Goal: Transaction & Acquisition: Subscribe to service/newsletter

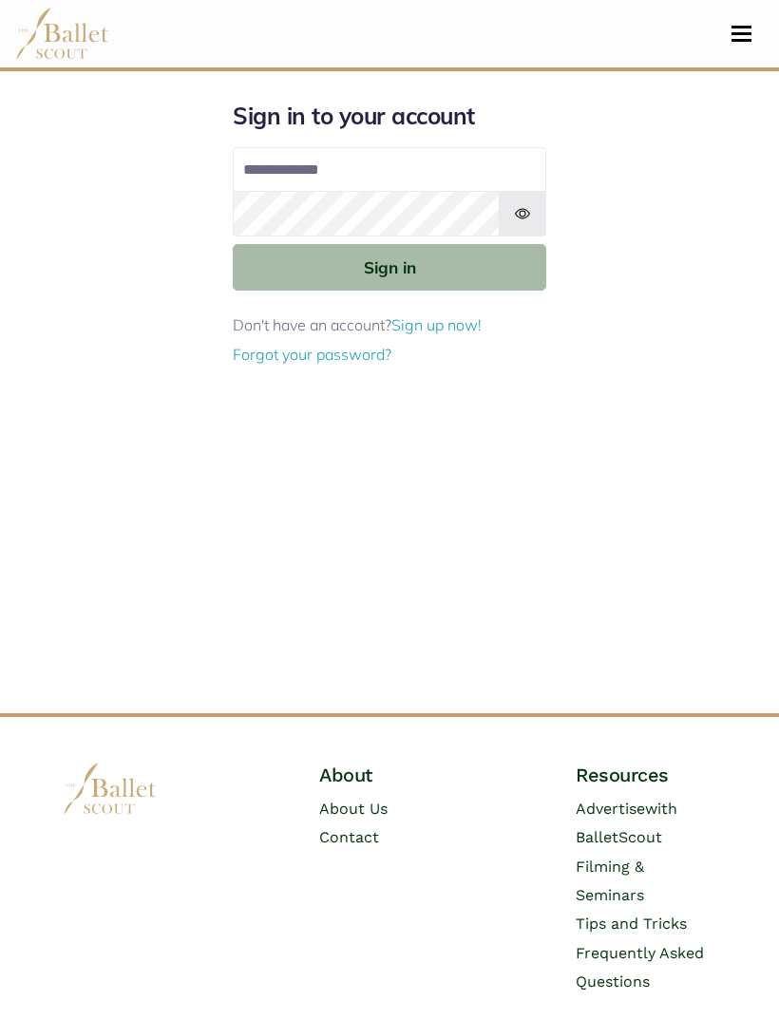
click at [433, 171] on input "Email address" at bounding box center [389, 170] width 313 height 46
type input "**********"
click at [489, 266] on button "Sign in" at bounding box center [389, 267] width 313 height 47
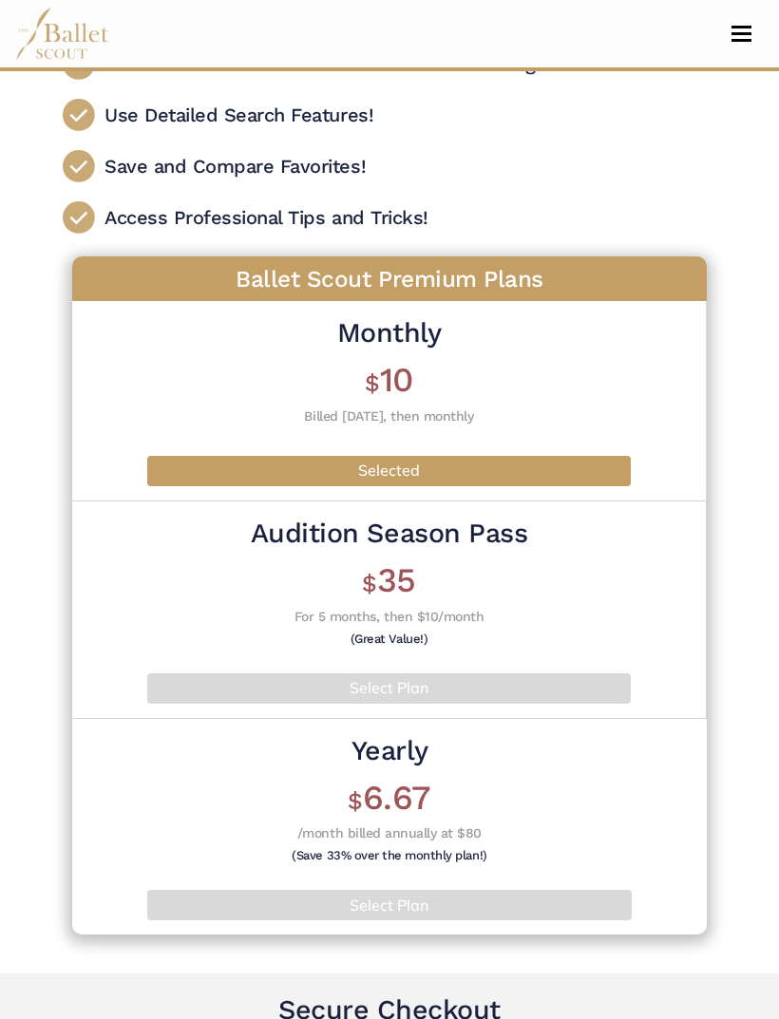
scroll to position [137, 0]
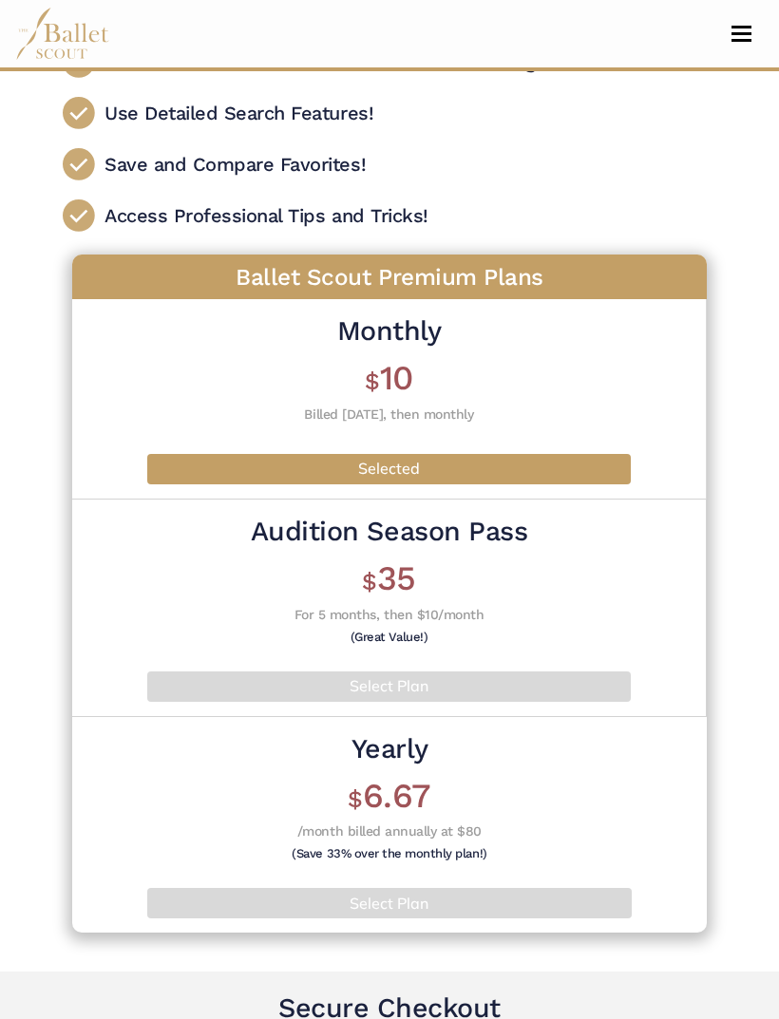
click at [411, 569] on h1 "$ 35" at bounding box center [389, 579] width 276 height 44
click at [490, 674] on p "Select Plan" at bounding box center [389, 686] width 454 height 25
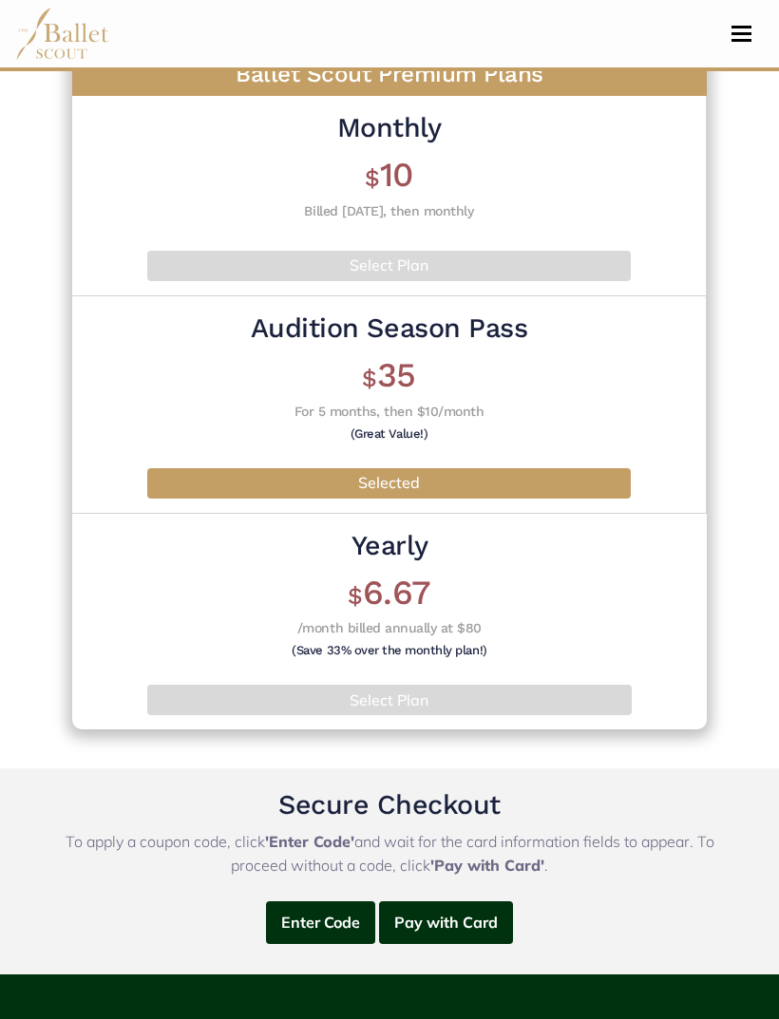
scroll to position [341, 0]
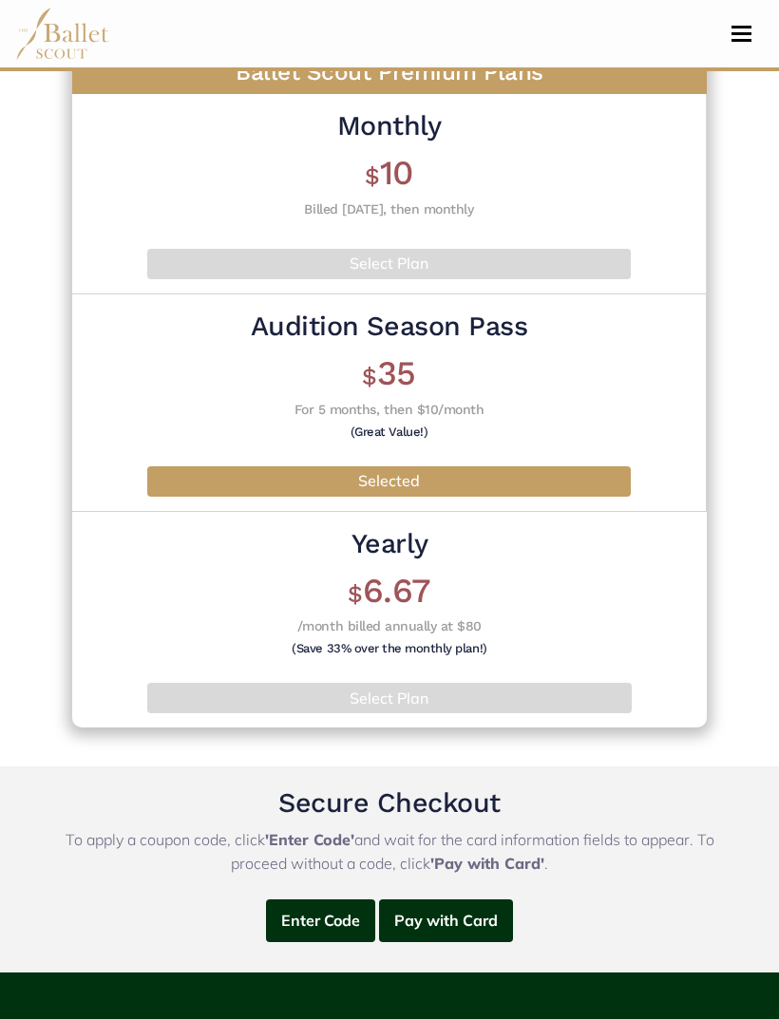
click at [321, 924] on button "Enter Code" at bounding box center [320, 921] width 109 height 43
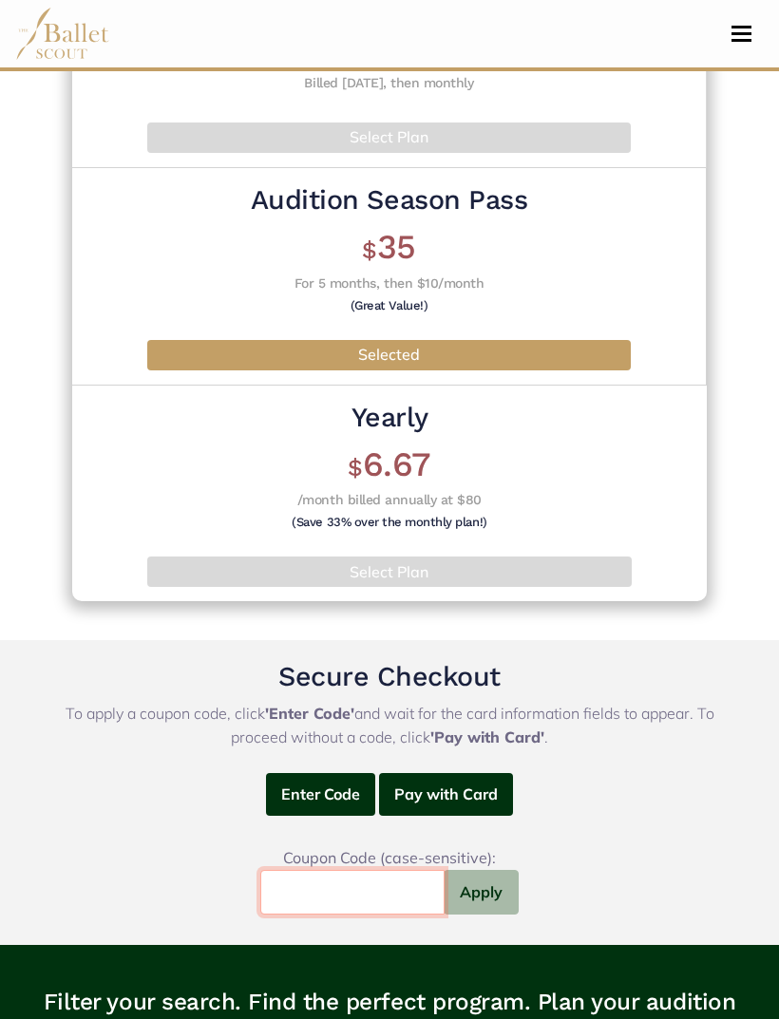
click at [404, 885] on input "text" at bounding box center [352, 893] width 184 height 45
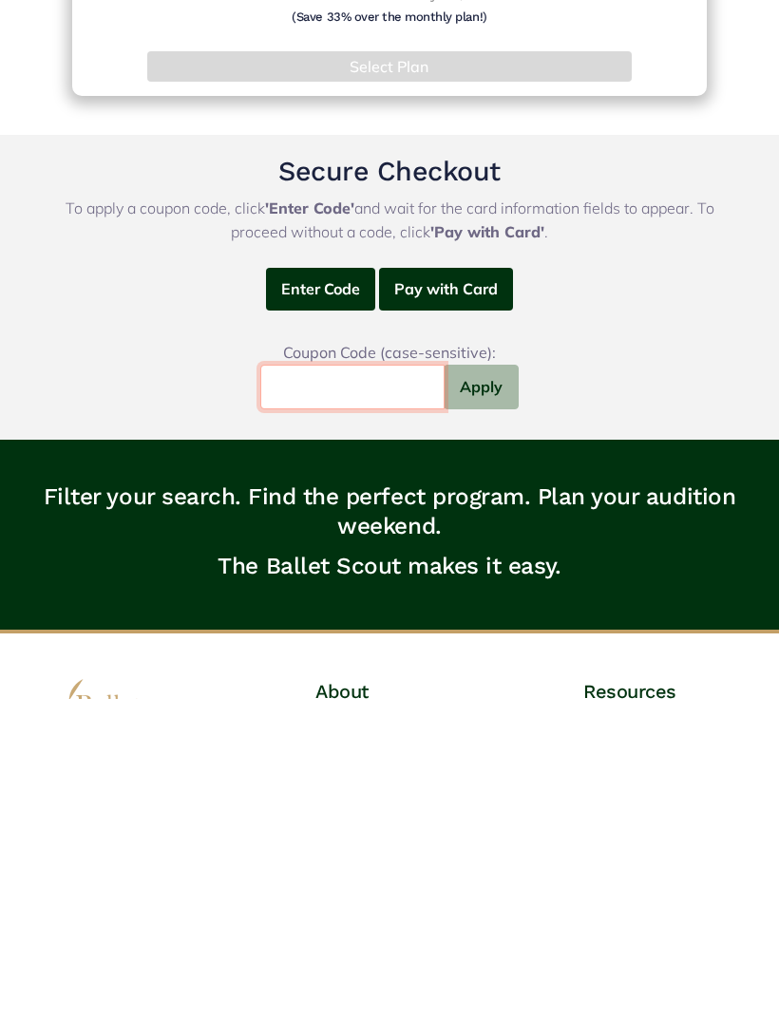
type input "*"
type input "**********"
click at [501, 685] on button "Apply" at bounding box center [481, 707] width 75 height 45
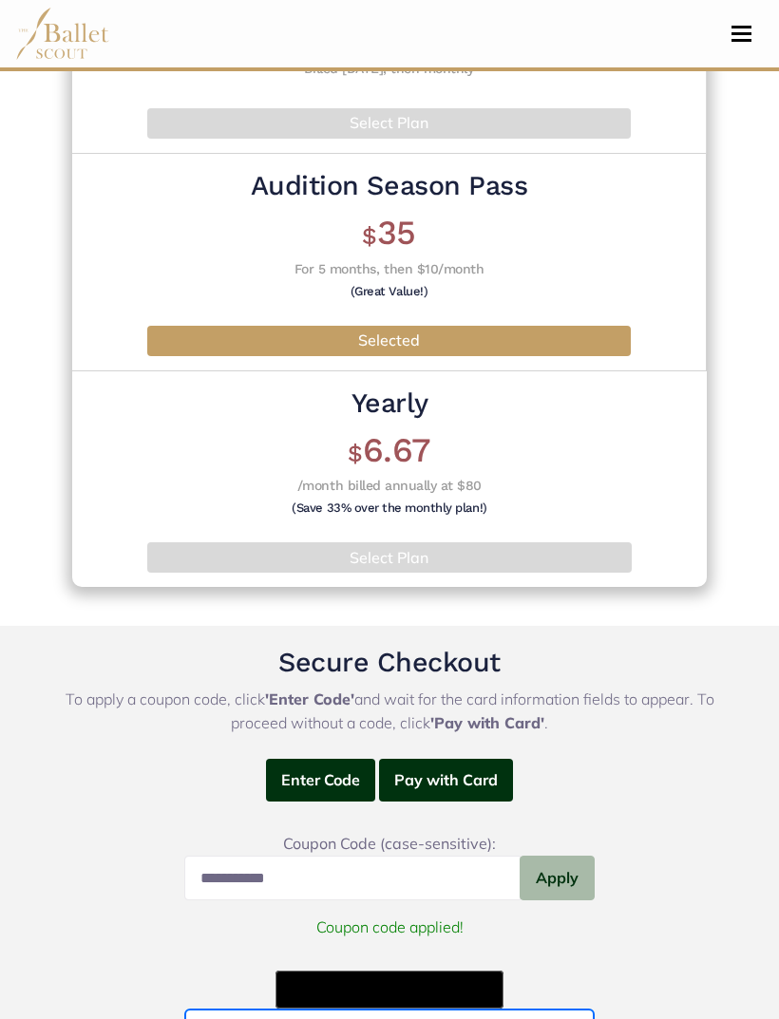
scroll to position [392, 0]
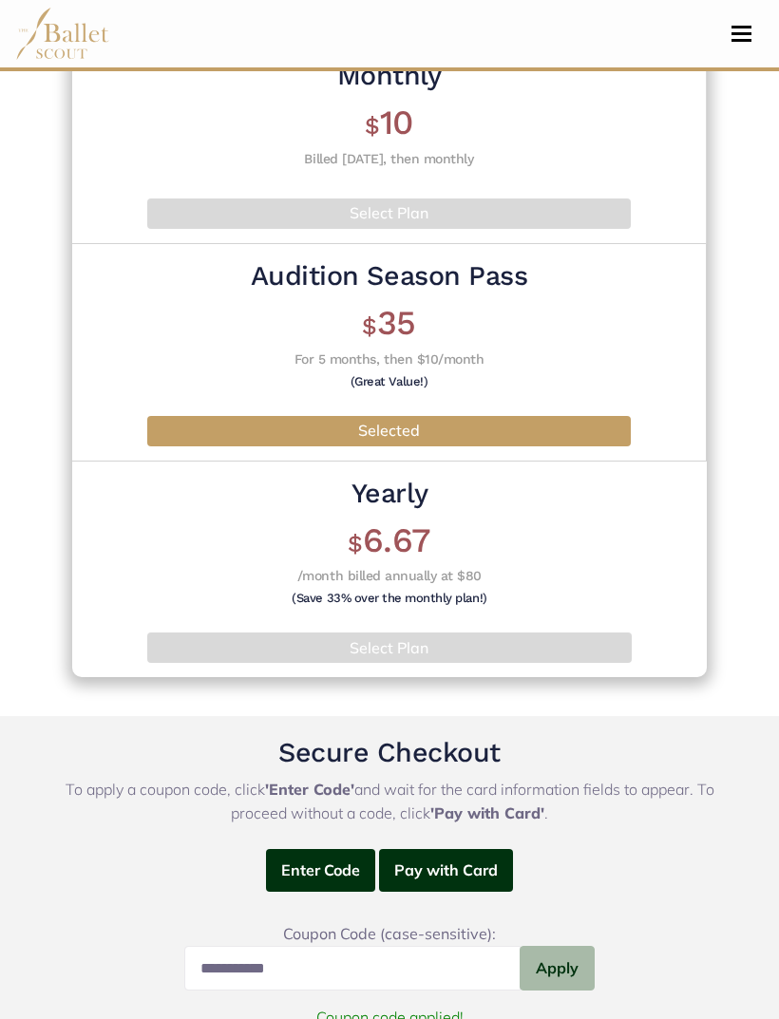
click at [563, 426] on p "Selected" at bounding box center [389, 431] width 454 height 25
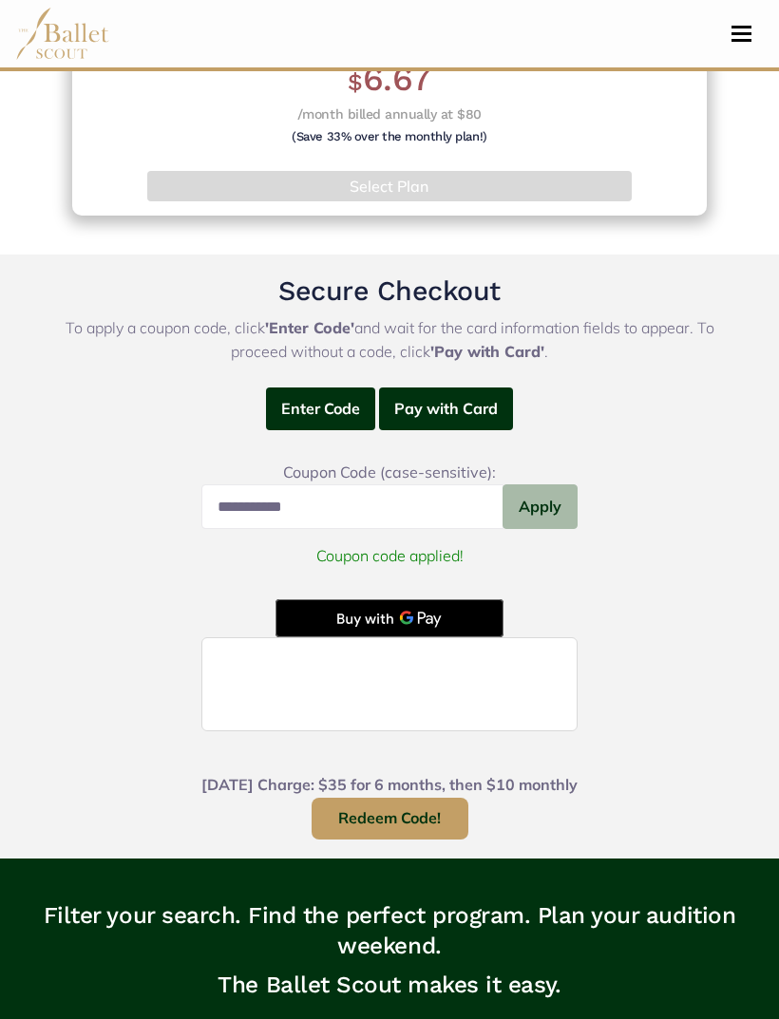
scroll to position [852, 0]
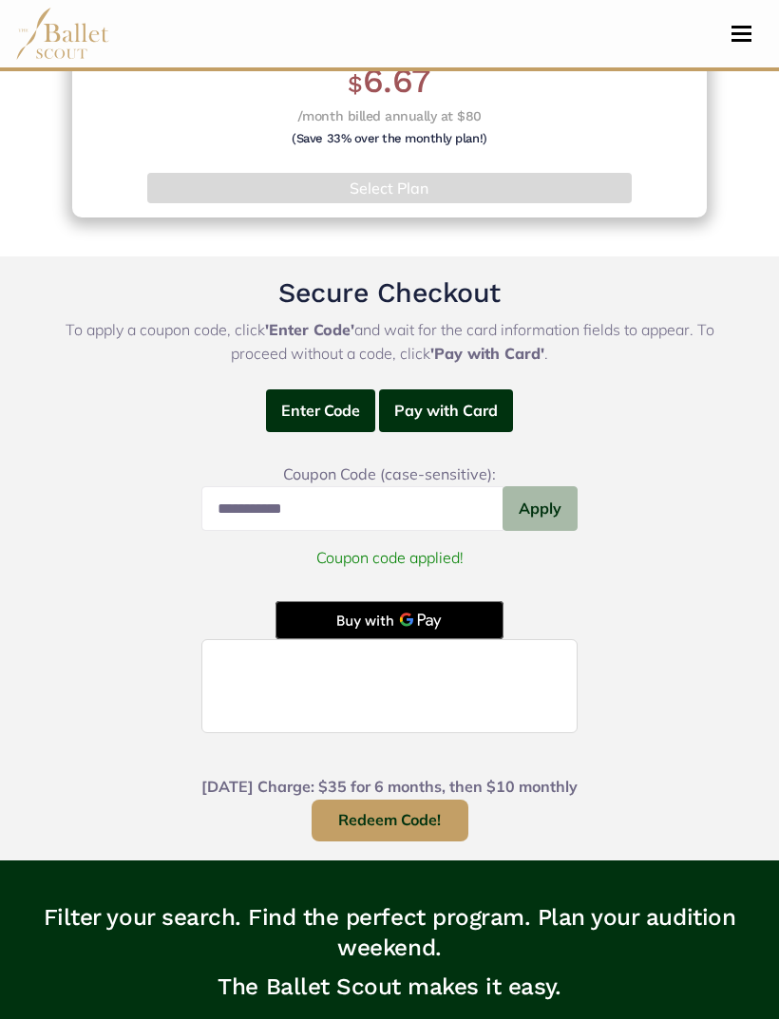
click at [447, 818] on button "Redeem Code!" at bounding box center [390, 821] width 157 height 43
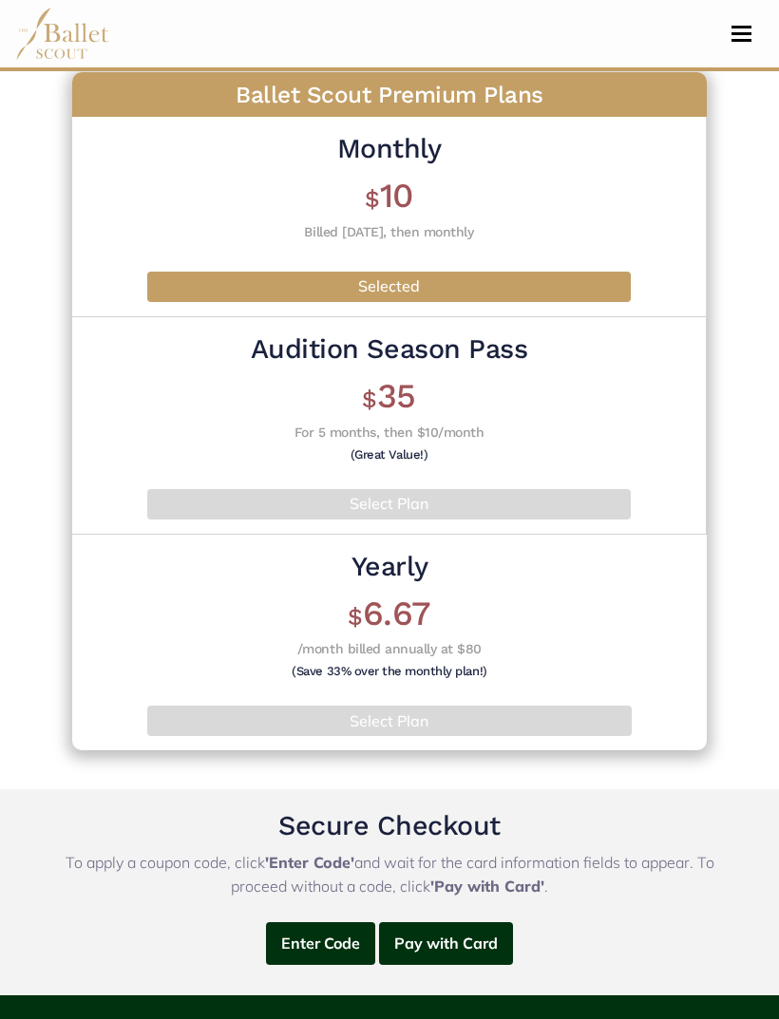
click at [584, 509] on p "Select Plan" at bounding box center [389, 504] width 454 height 25
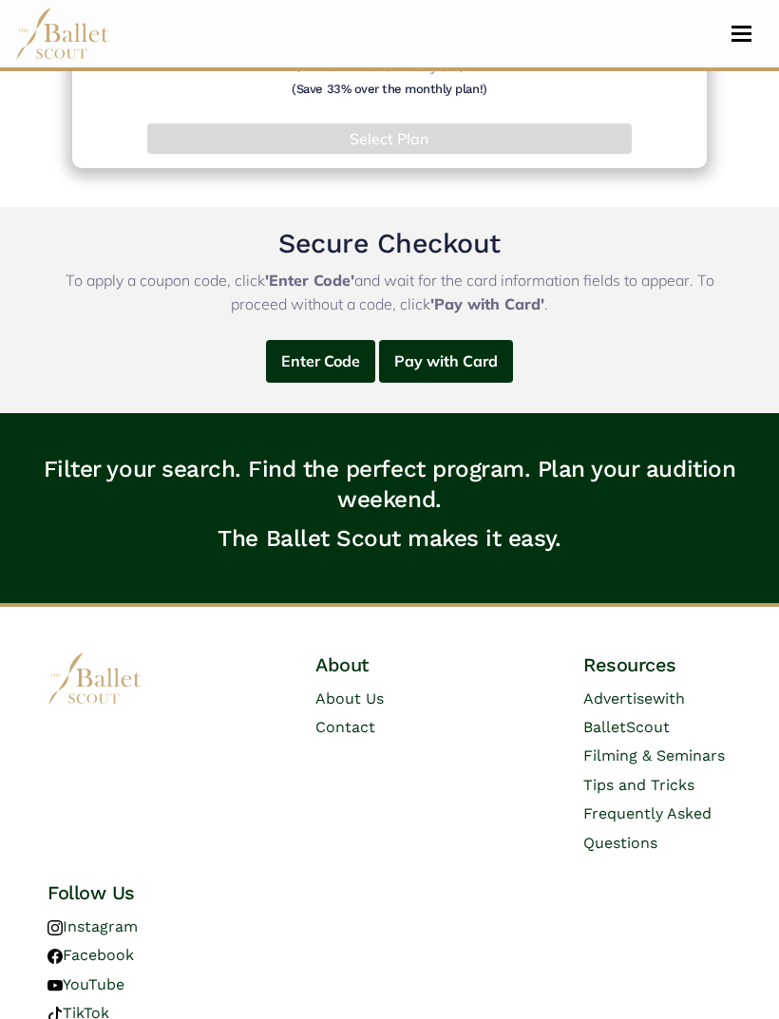
scroll to position [911, 0]
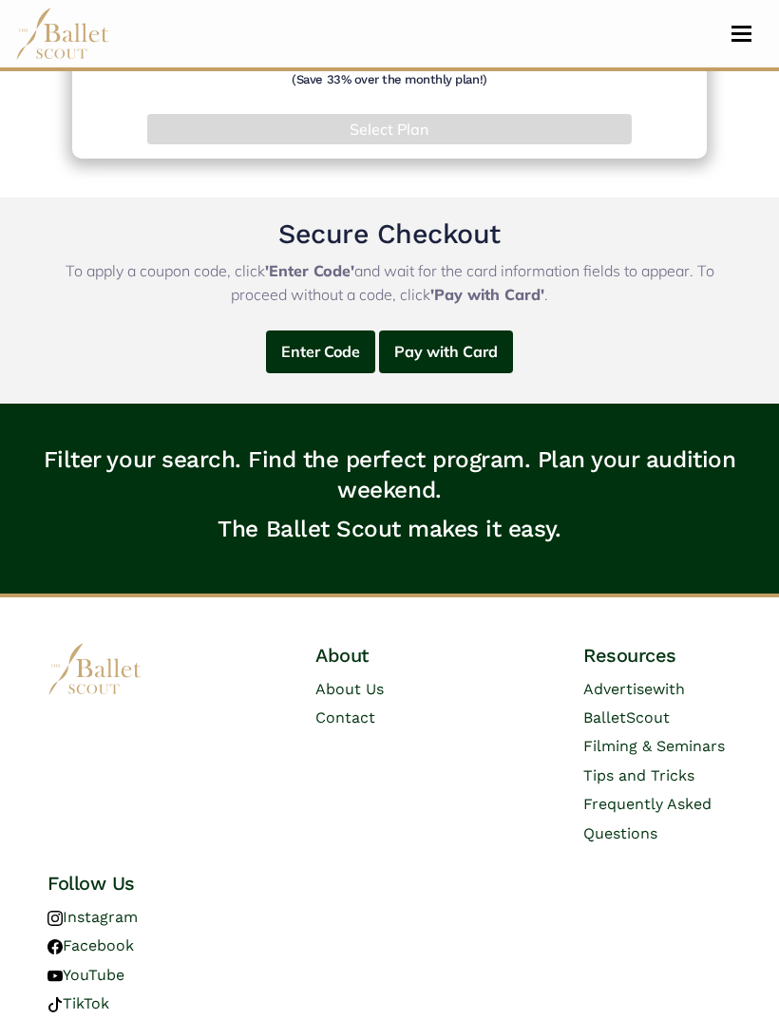
click at [472, 344] on button "Pay with Card" at bounding box center [446, 352] width 134 height 43
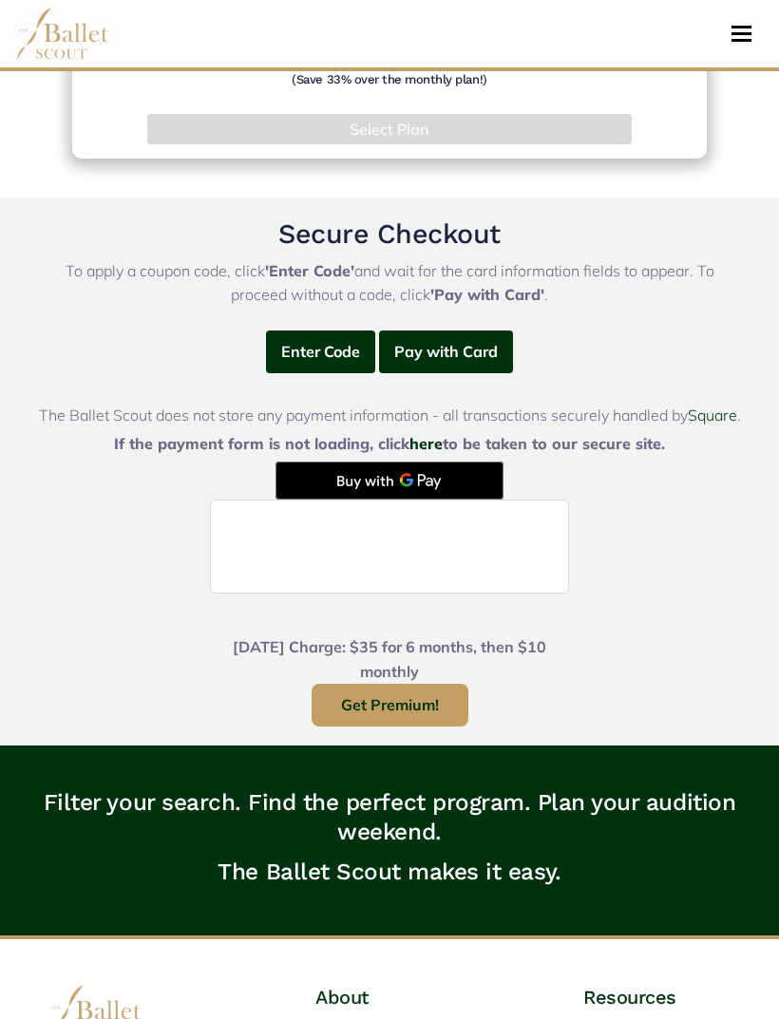
click at [680, 547] on div "Enter Code Pay with Card Coupon Code (case-sensitive): Apply The Ballet Scout d…" at bounding box center [389, 538] width 717 height 415
click at [448, 708] on button "Get Premium!" at bounding box center [390, 705] width 157 height 43
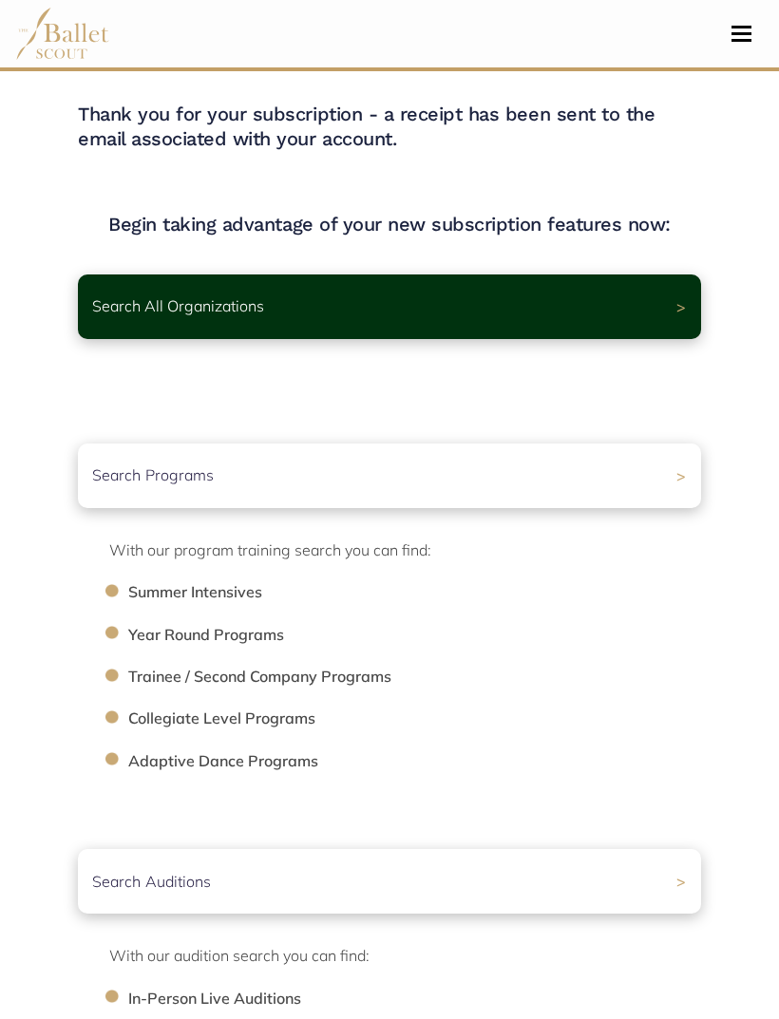
click at [316, 678] on li "Trainee / Second Company Programs" at bounding box center [424, 677] width 592 height 25
click at [139, 675] on li "Trainee / Second Company Programs" at bounding box center [424, 677] width 592 height 25
click at [679, 472] on div "Search Programs >" at bounding box center [389, 476] width 623 height 65
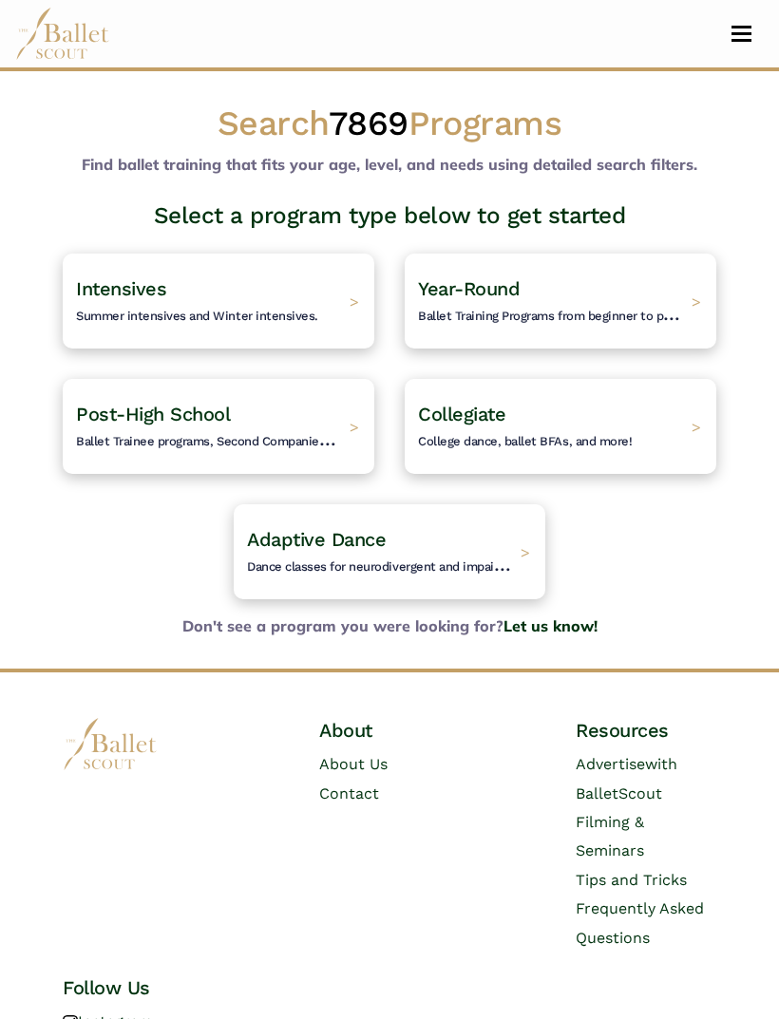
click at [309, 423] on h4 "Post-High School Ballet Trainee programs, Second Companies, and other post high…" at bounding box center [208, 426] width 264 height 49
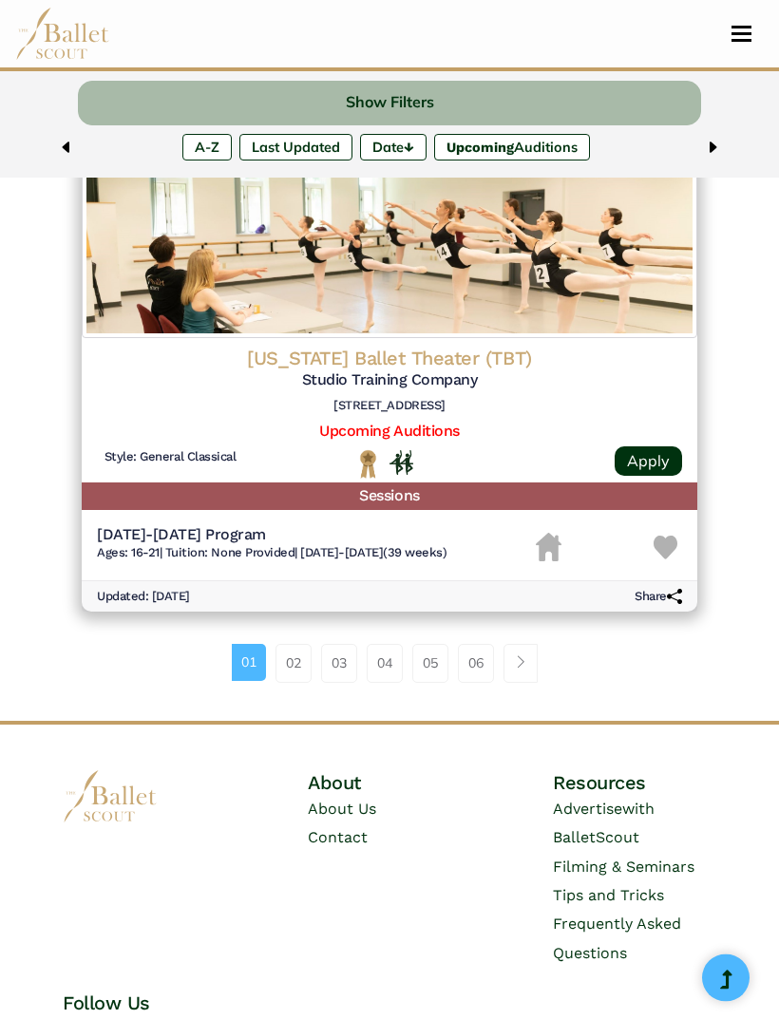
scroll to position [4513, 0]
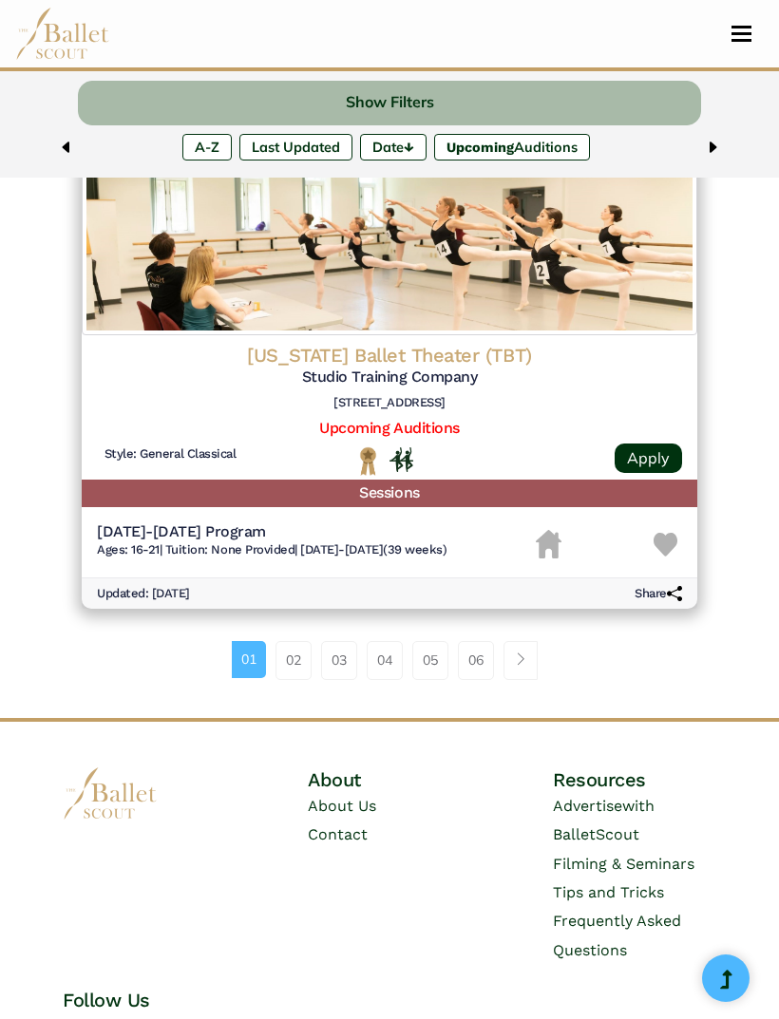
click at [530, 641] on link "Page navigation example" at bounding box center [520, 660] width 34 height 38
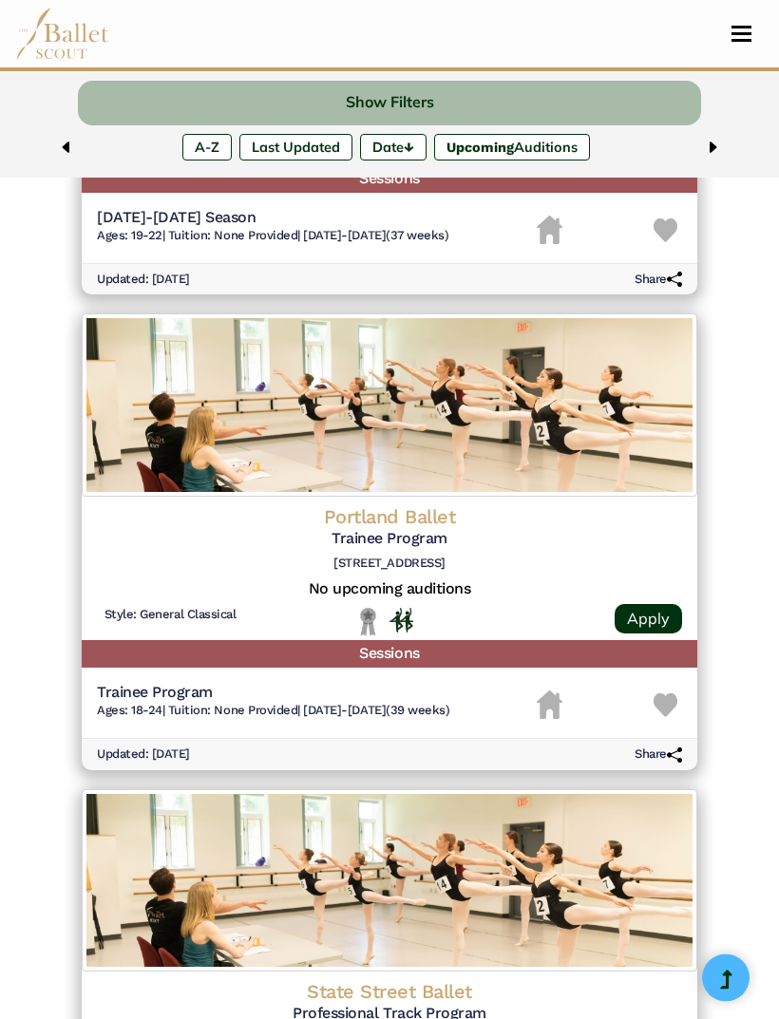
scroll to position [1947, 0]
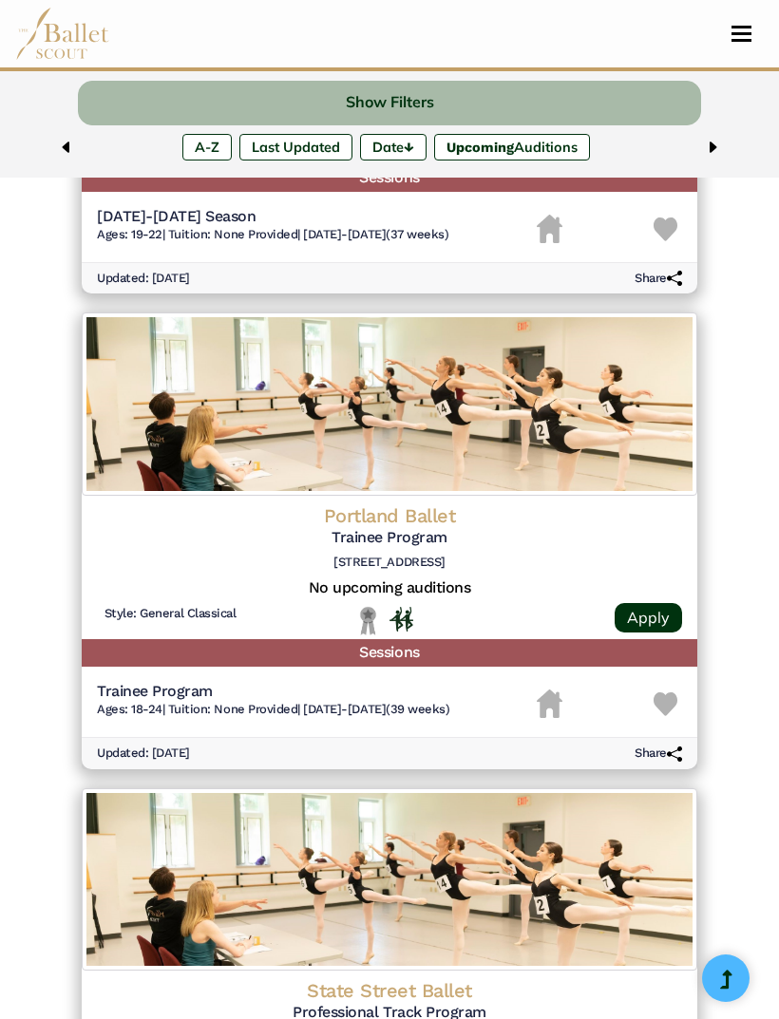
click at [434, 505] on h4 "Portland Ballet" at bounding box center [389, 515] width 585 height 25
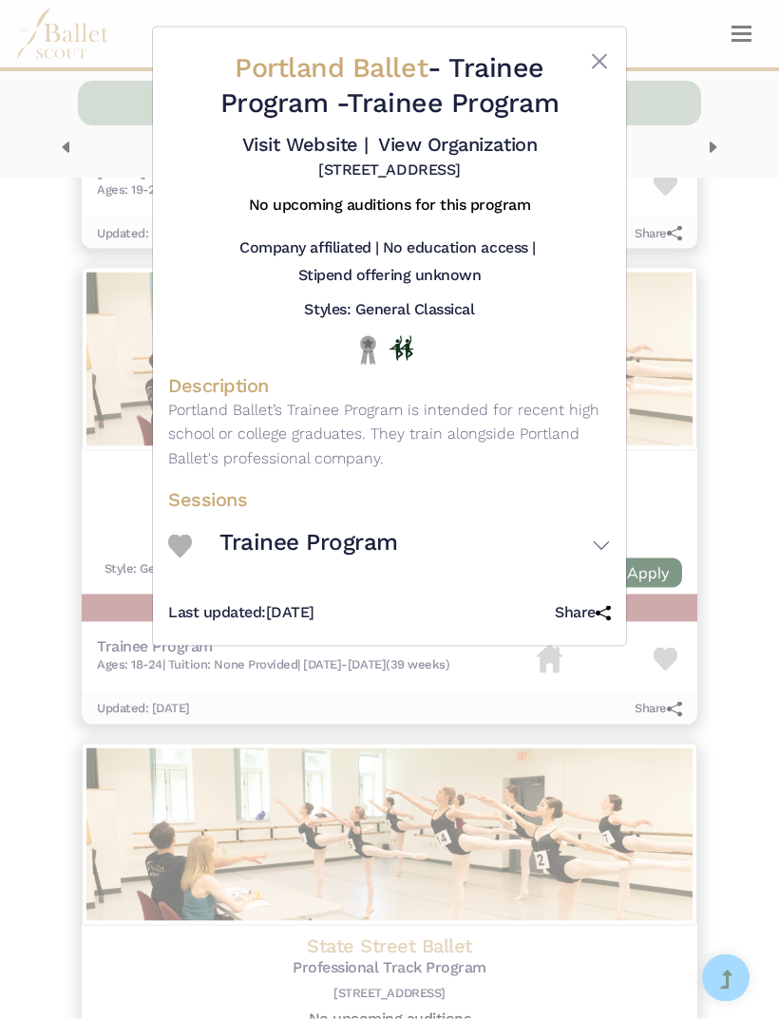
scroll to position [1998, 0]
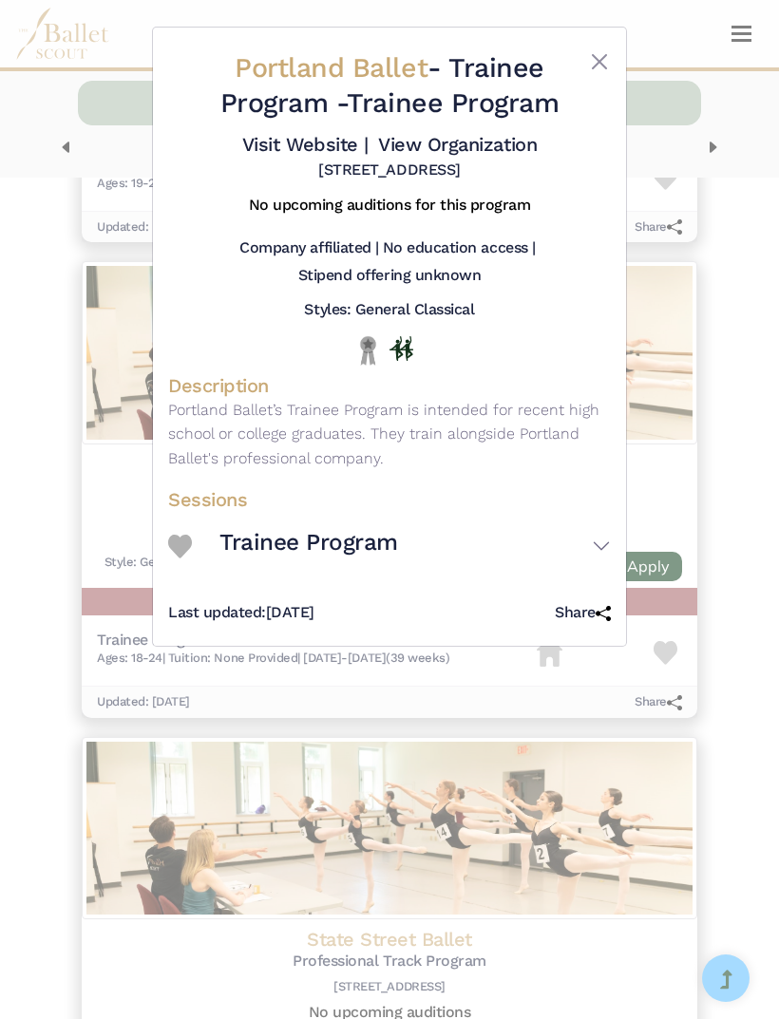
click at [592, 560] on button "Trainee Program" at bounding box center [414, 546] width 391 height 53
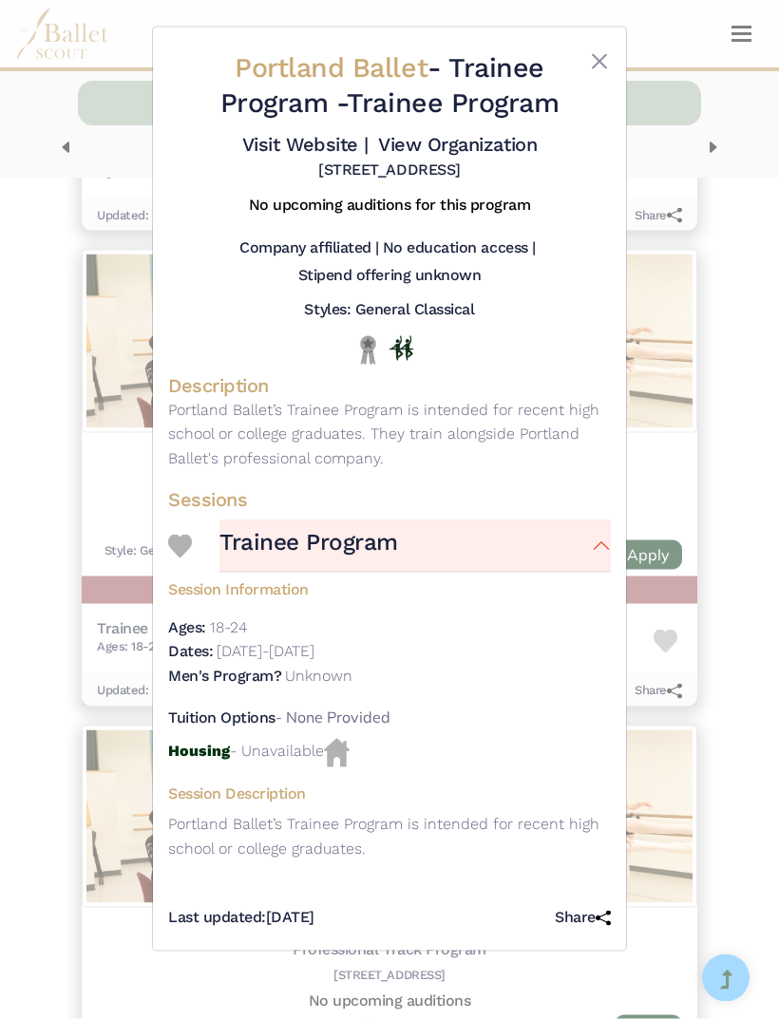
scroll to position [2016, 0]
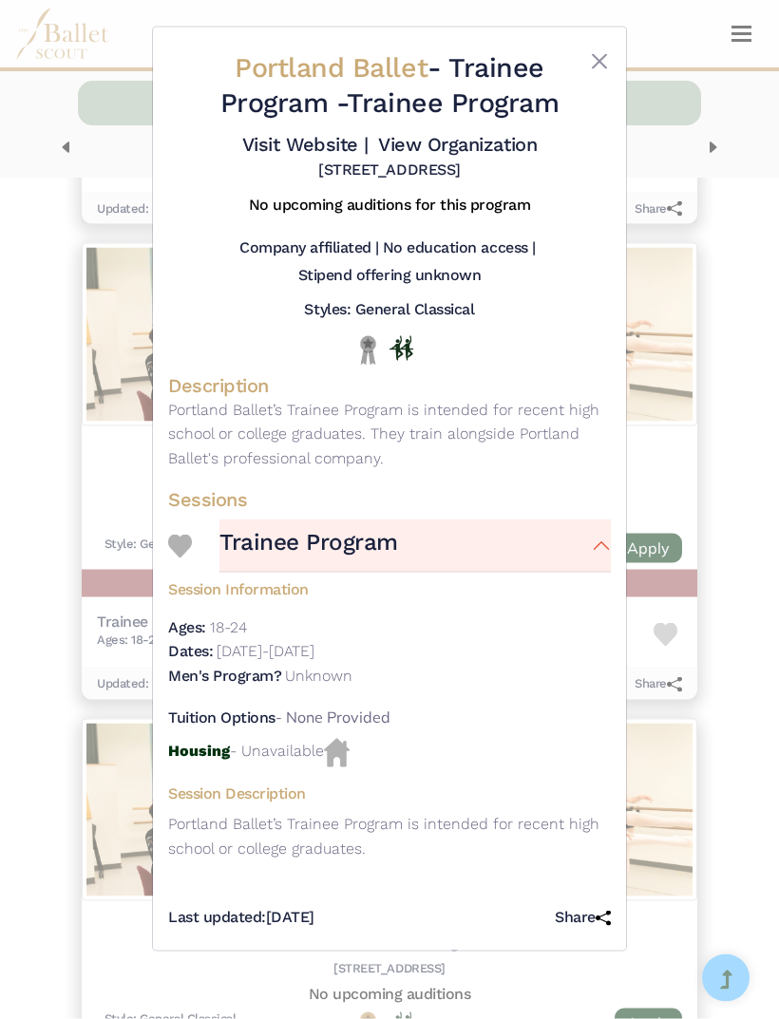
click at [711, 385] on div "Portland Ballet - Trainee Program - Trainee Program Visit Website | View Organi…" at bounding box center [389, 509] width 779 height 1019
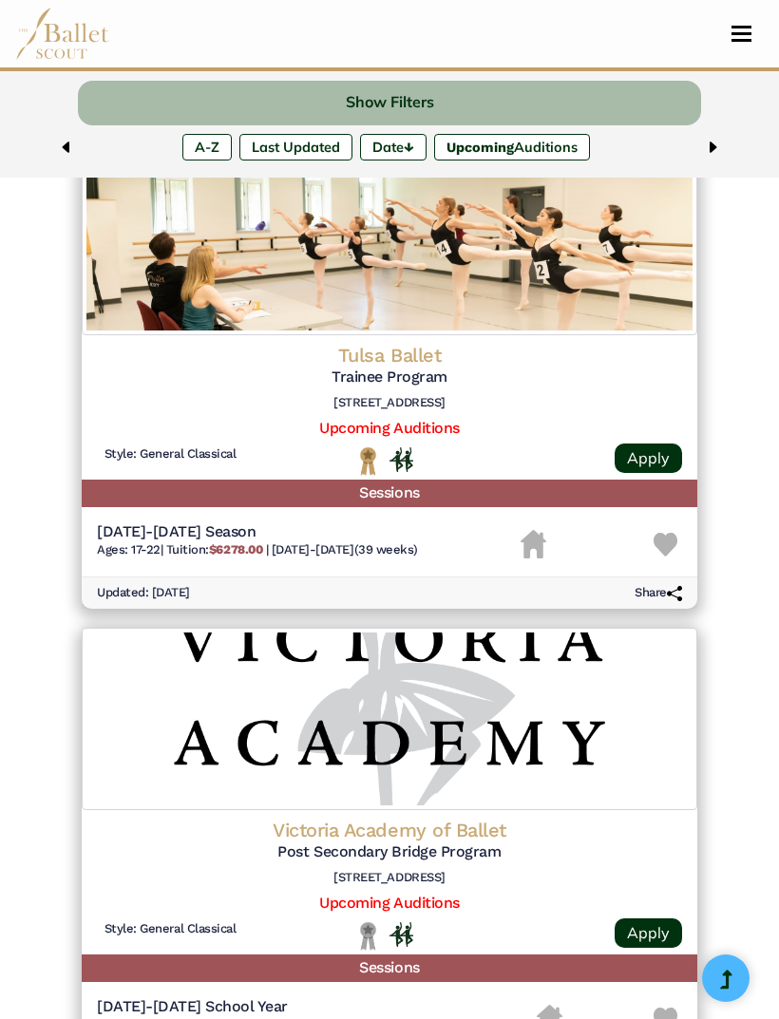
scroll to position [3034, 0]
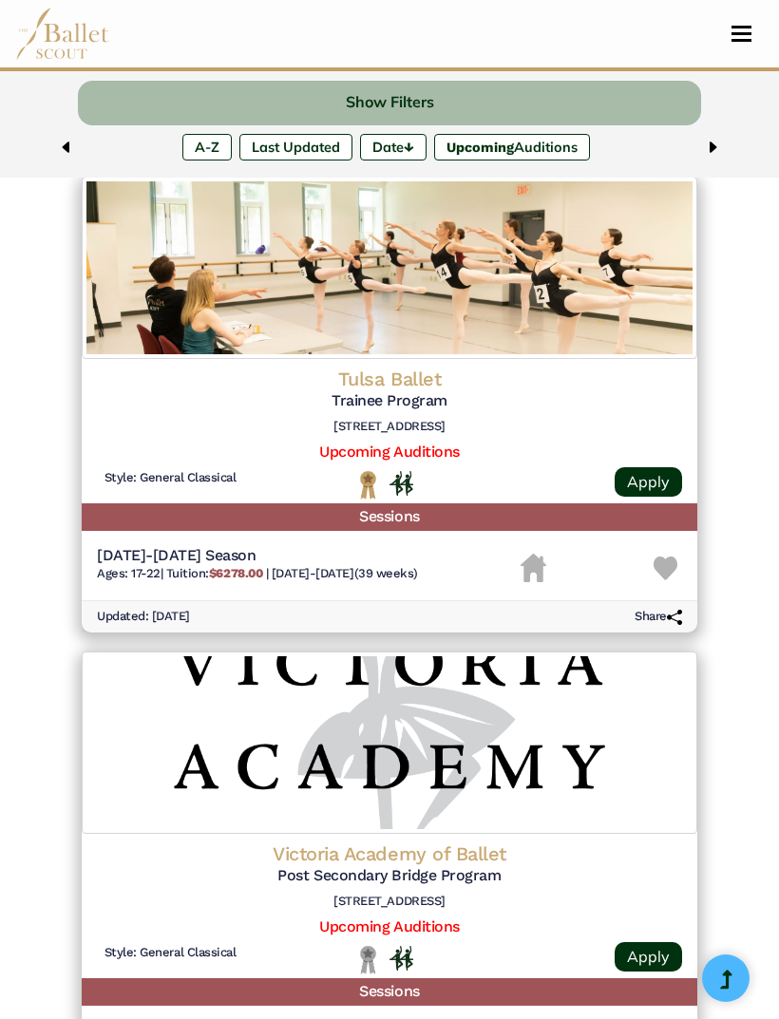
click at [418, 101] on button "Show Filters" at bounding box center [389, 103] width 623 height 45
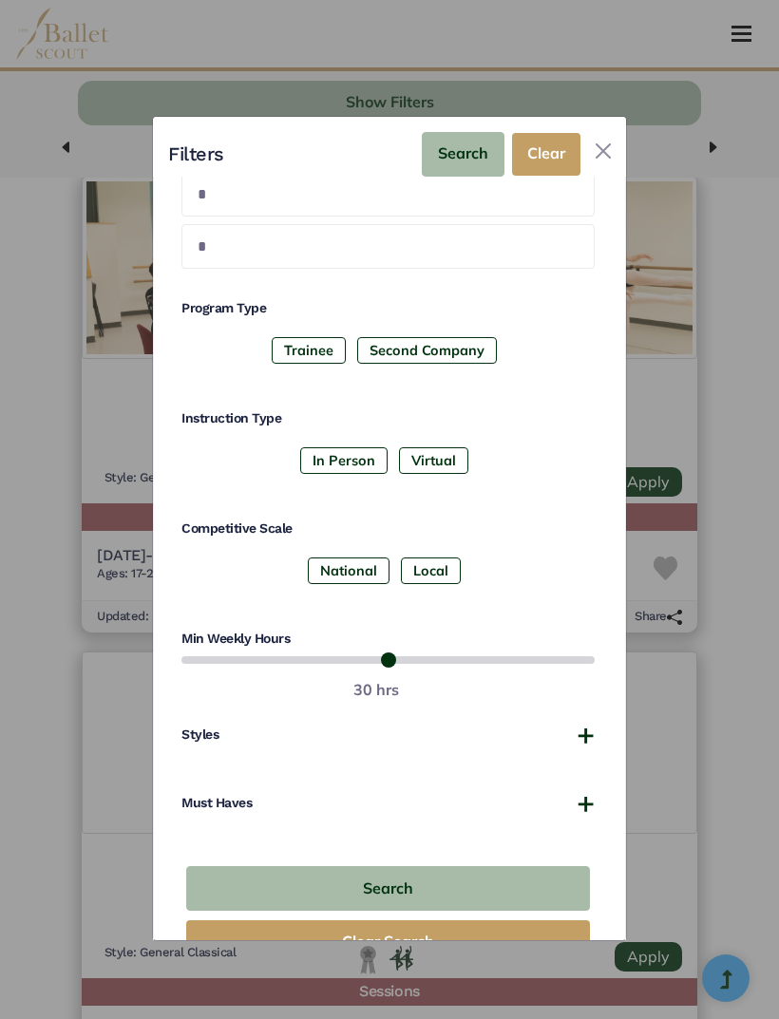
scroll to position [394, 0]
click at [355, 558] on label "National" at bounding box center [349, 571] width 82 height 27
click at [354, 448] on label "In Person" at bounding box center [343, 461] width 87 height 27
click at [322, 338] on label "Trainee" at bounding box center [309, 351] width 74 height 27
click at [593, 795] on button "Must Haves" at bounding box center [387, 804] width 413 height 19
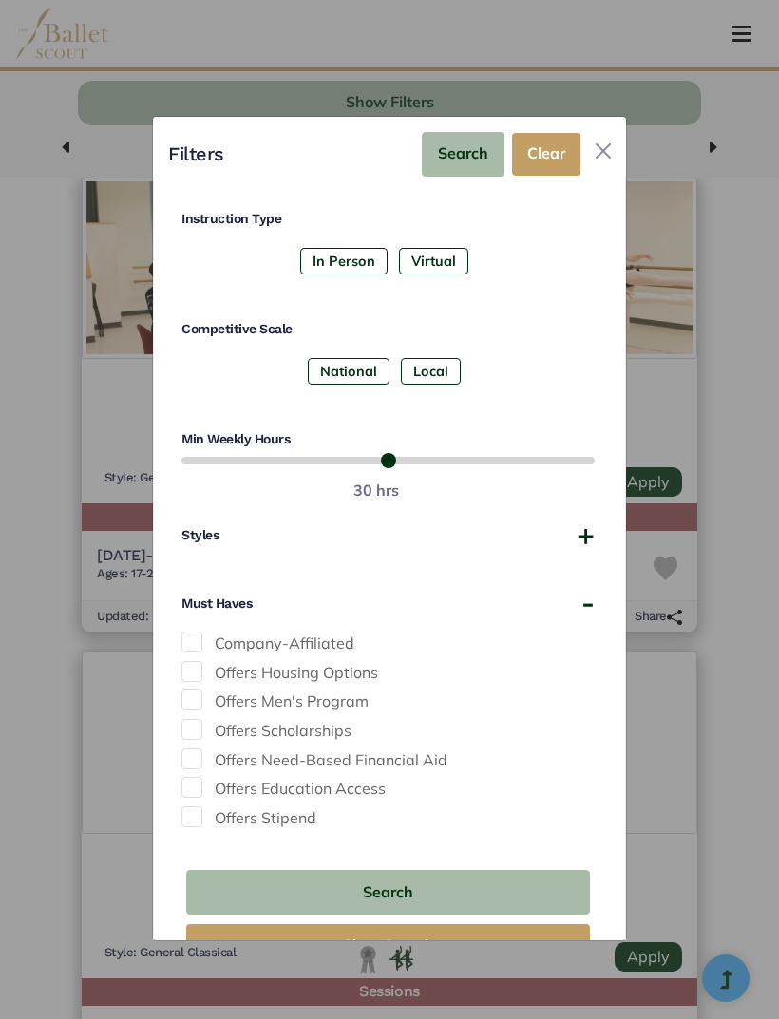
scroll to position [594, 0]
click at [196, 633] on span at bounding box center [191, 643] width 21 height 21
click at [514, 871] on button "Search" at bounding box center [388, 893] width 404 height 45
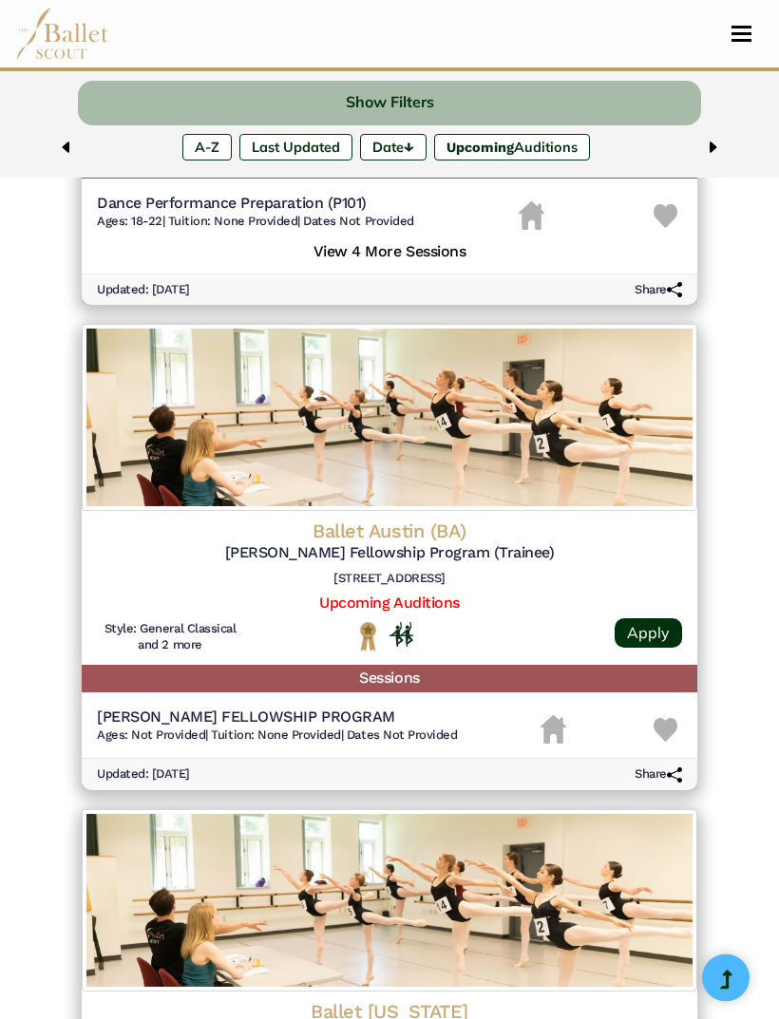
scroll to position [1997, 0]
click at [393, 594] on link "Upcoming Auditions" at bounding box center [389, 603] width 140 height 18
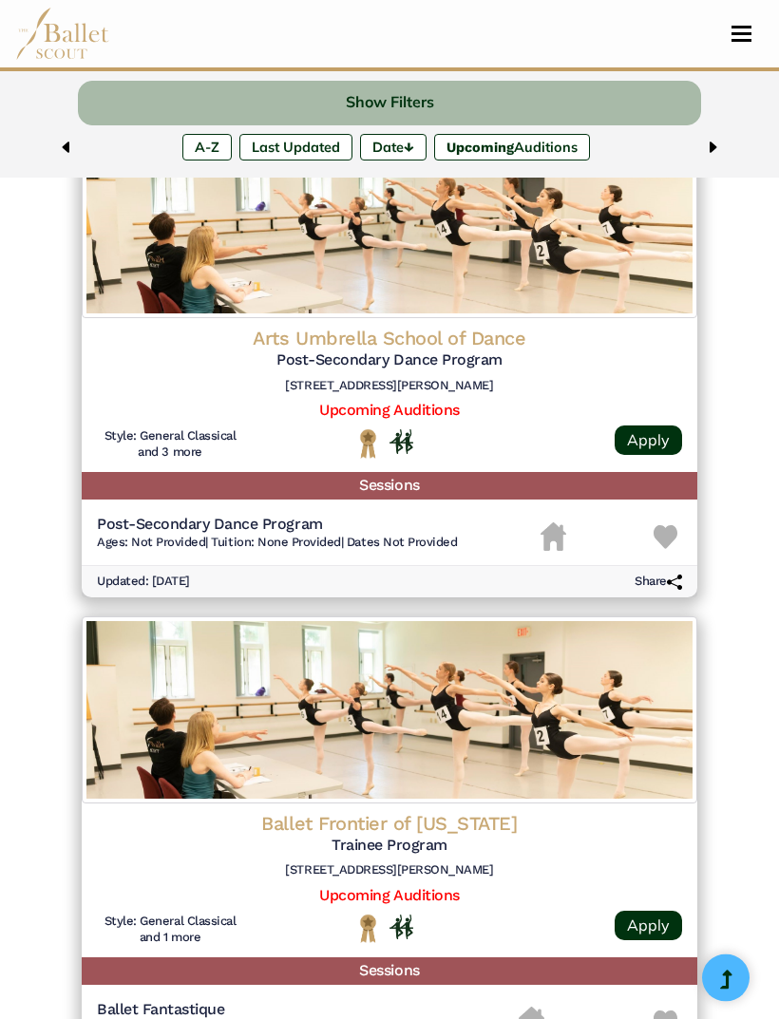
scroll to position [3151, 0]
